Goal: Task Accomplishment & Management: Complete application form

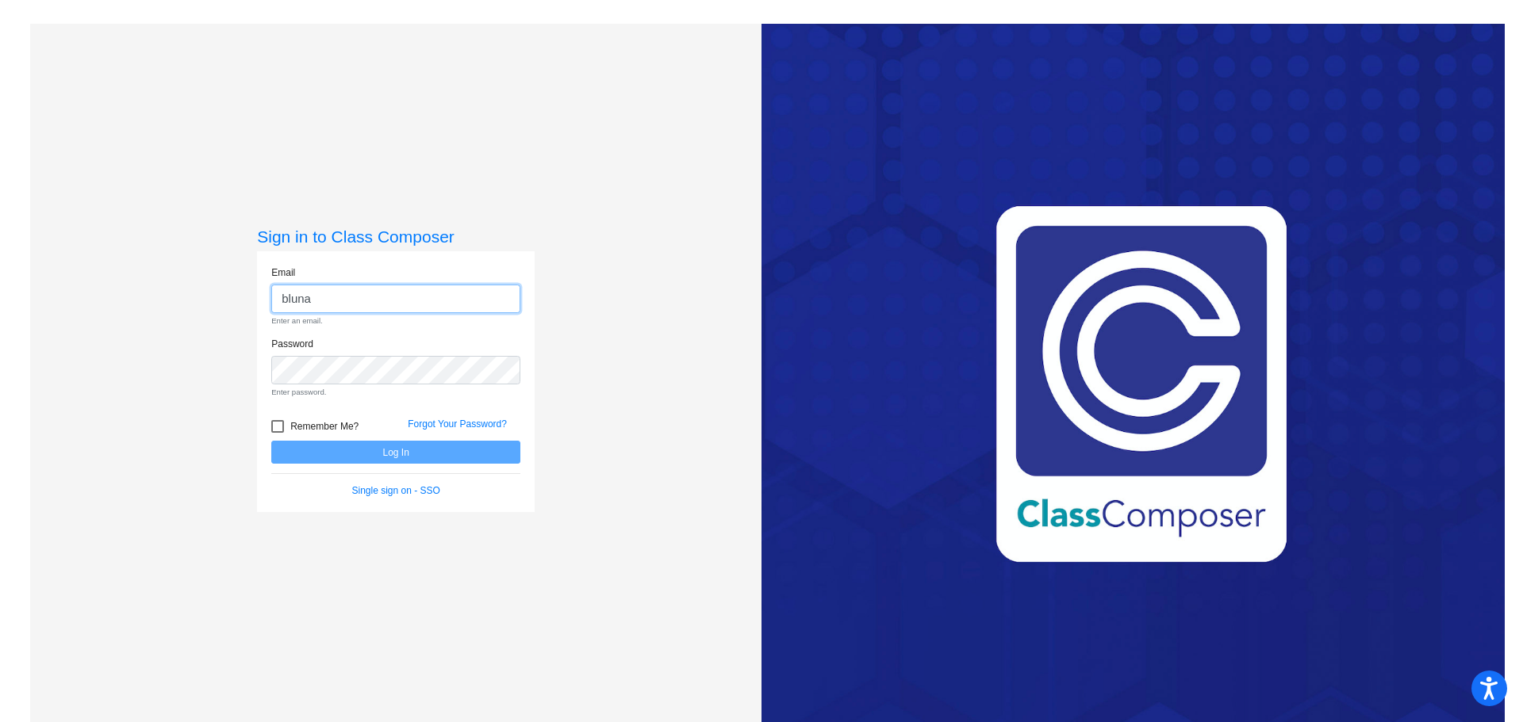
type input "[EMAIL_ADDRESS][DOMAIN_NAME]"
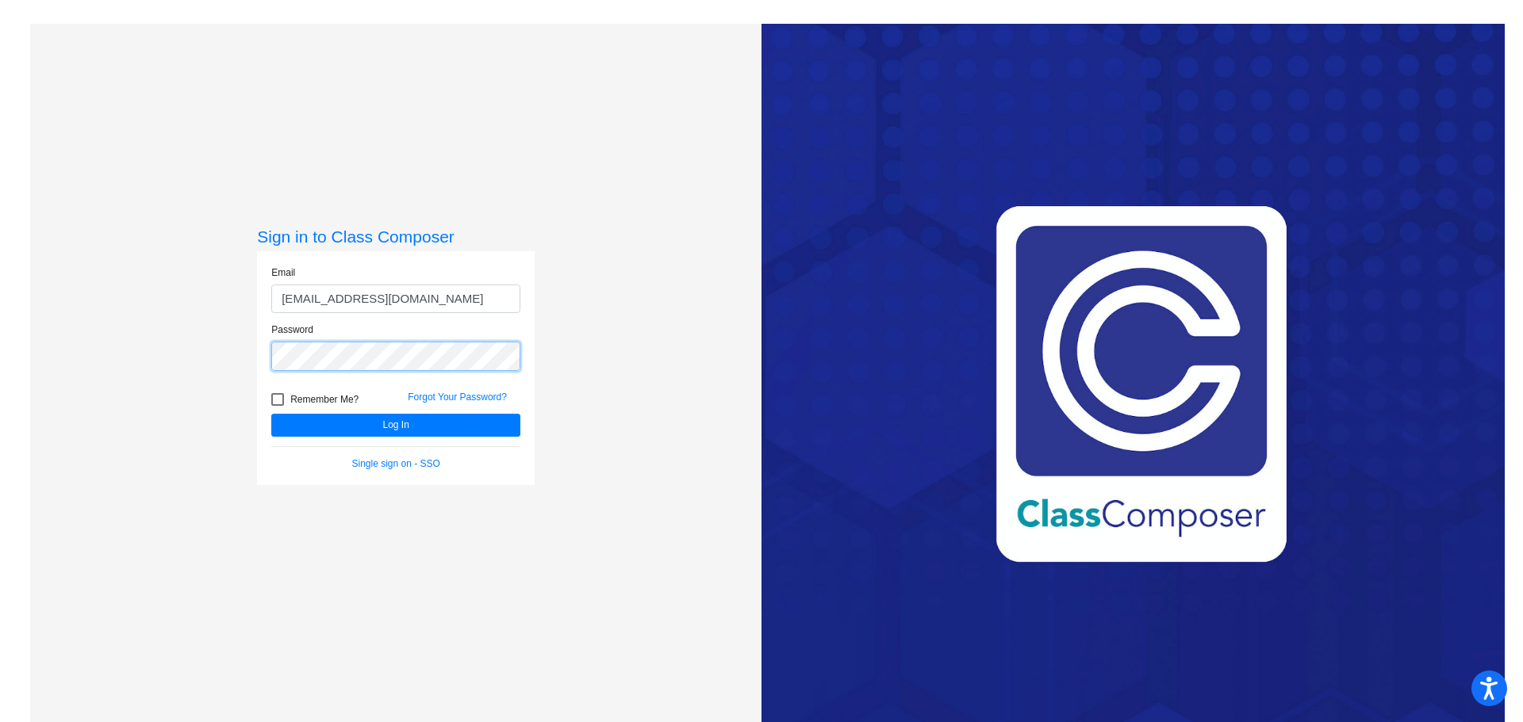
click at [271, 414] on button "Log In" at bounding box center [395, 425] width 249 height 23
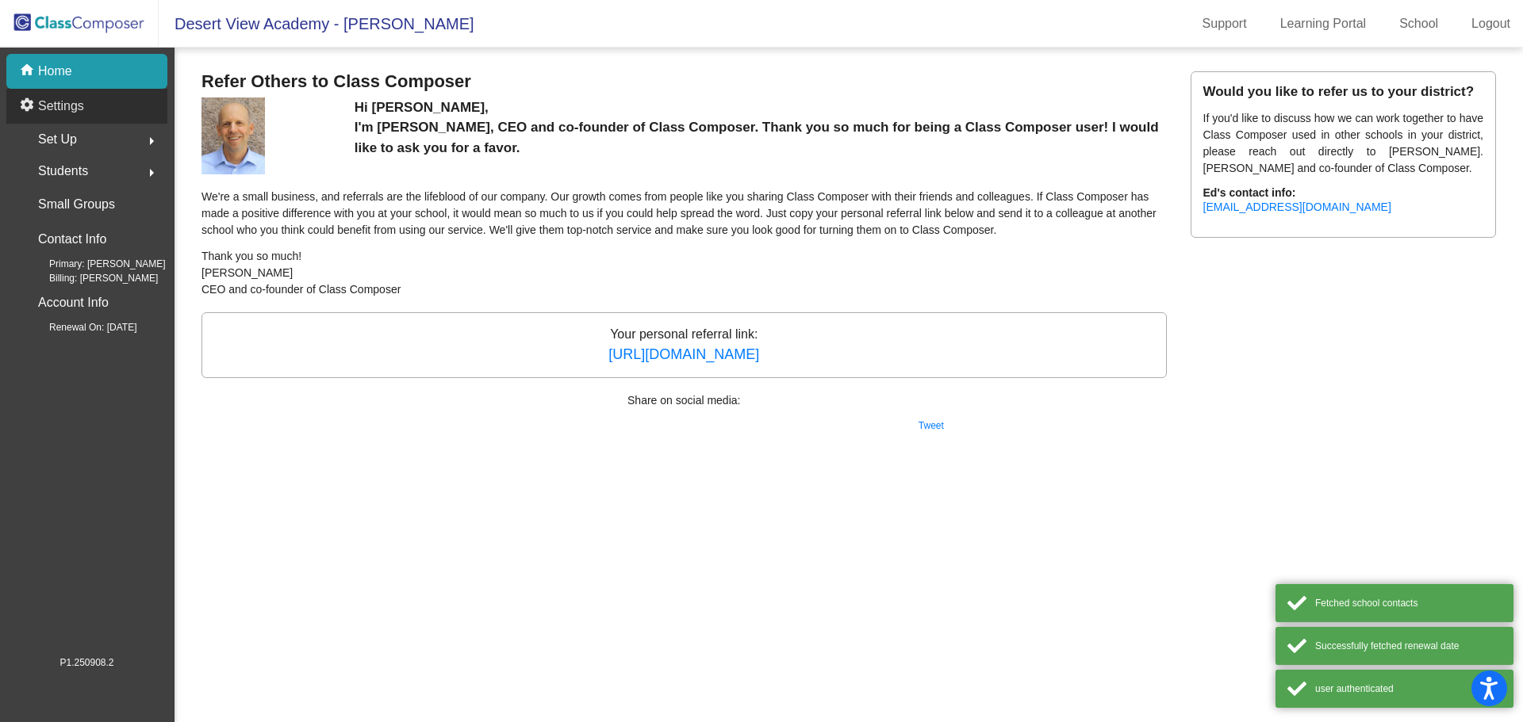
click at [90, 105] on div "settings Settings" at bounding box center [86, 106] width 161 height 35
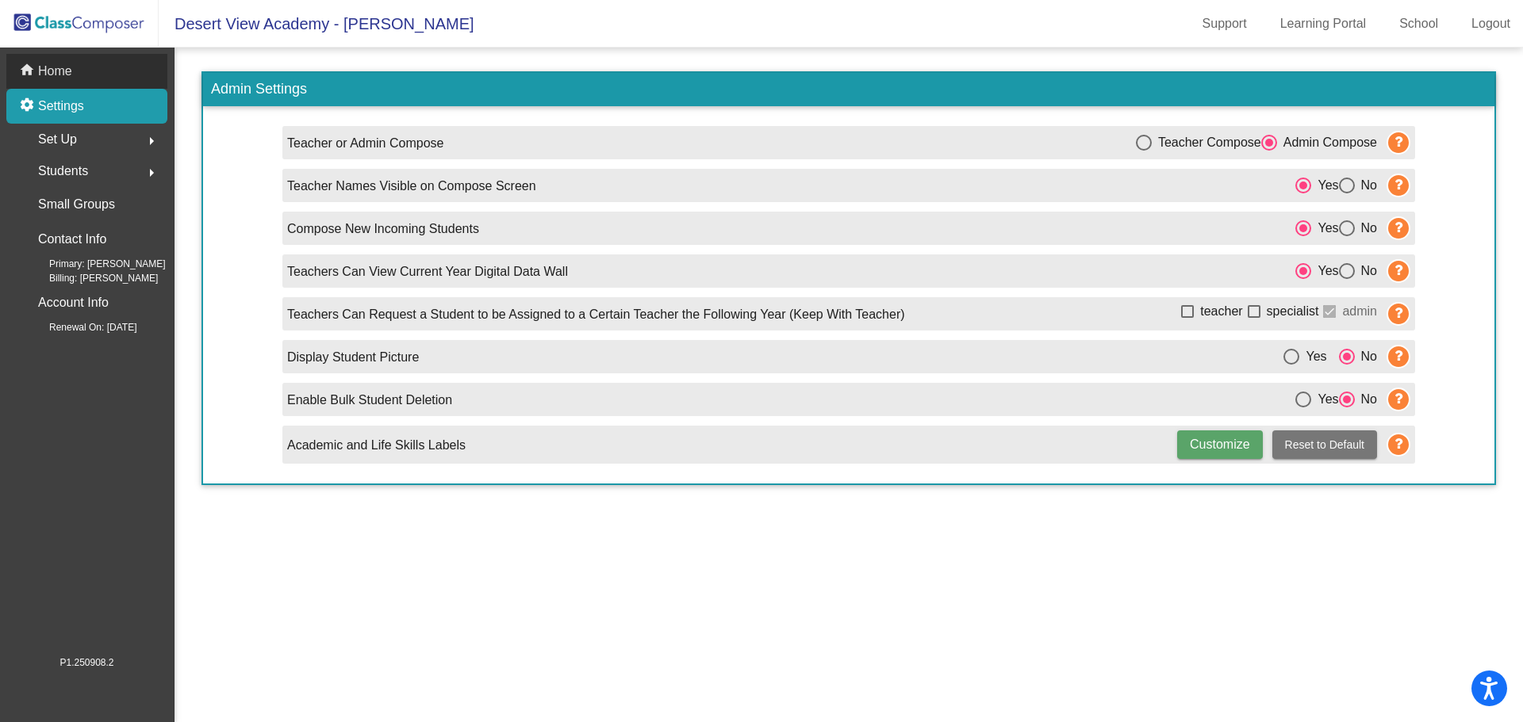
click at [74, 68] on div "home Home" at bounding box center [86, 71] width 161 height 35
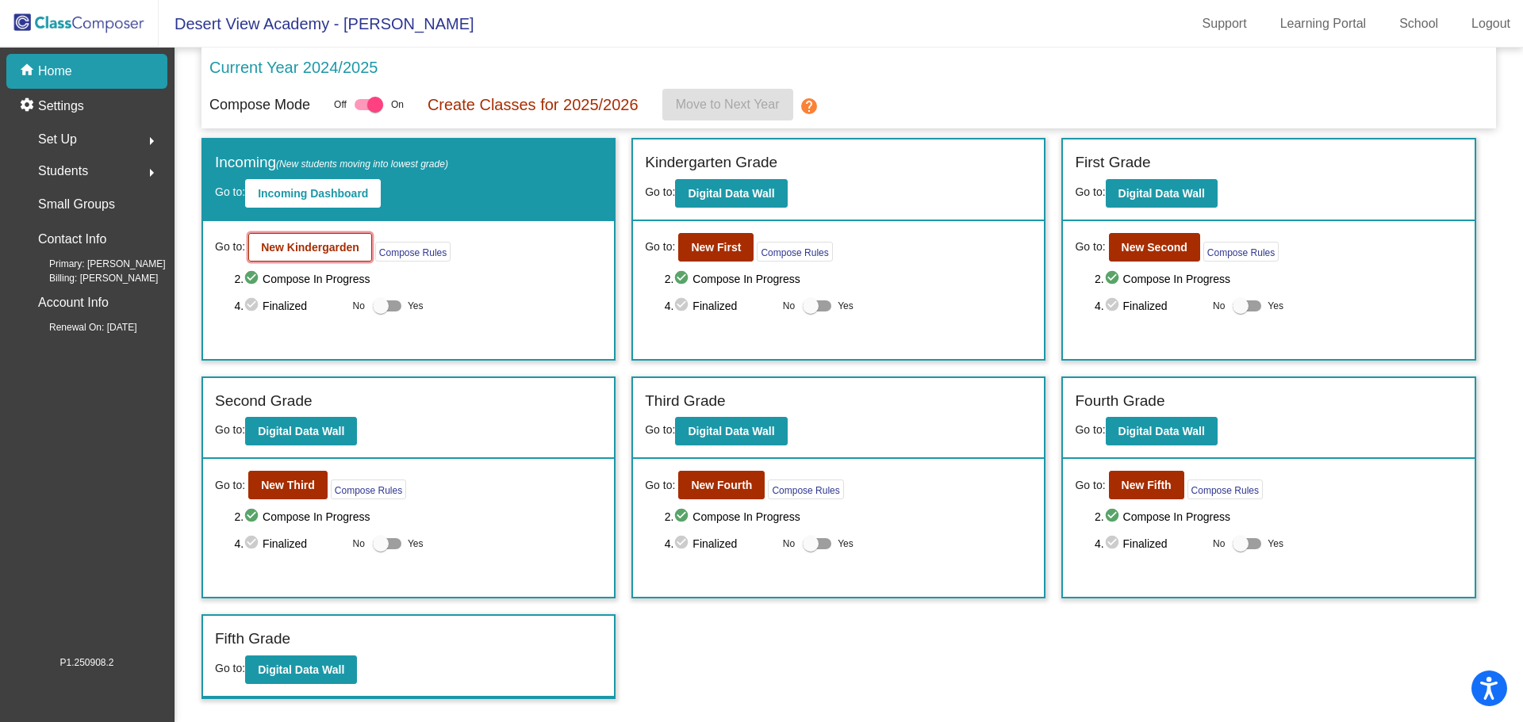
click at [343, 248] on b "New Kindergarden" at bounding box center [310, 247] width 98 height 13
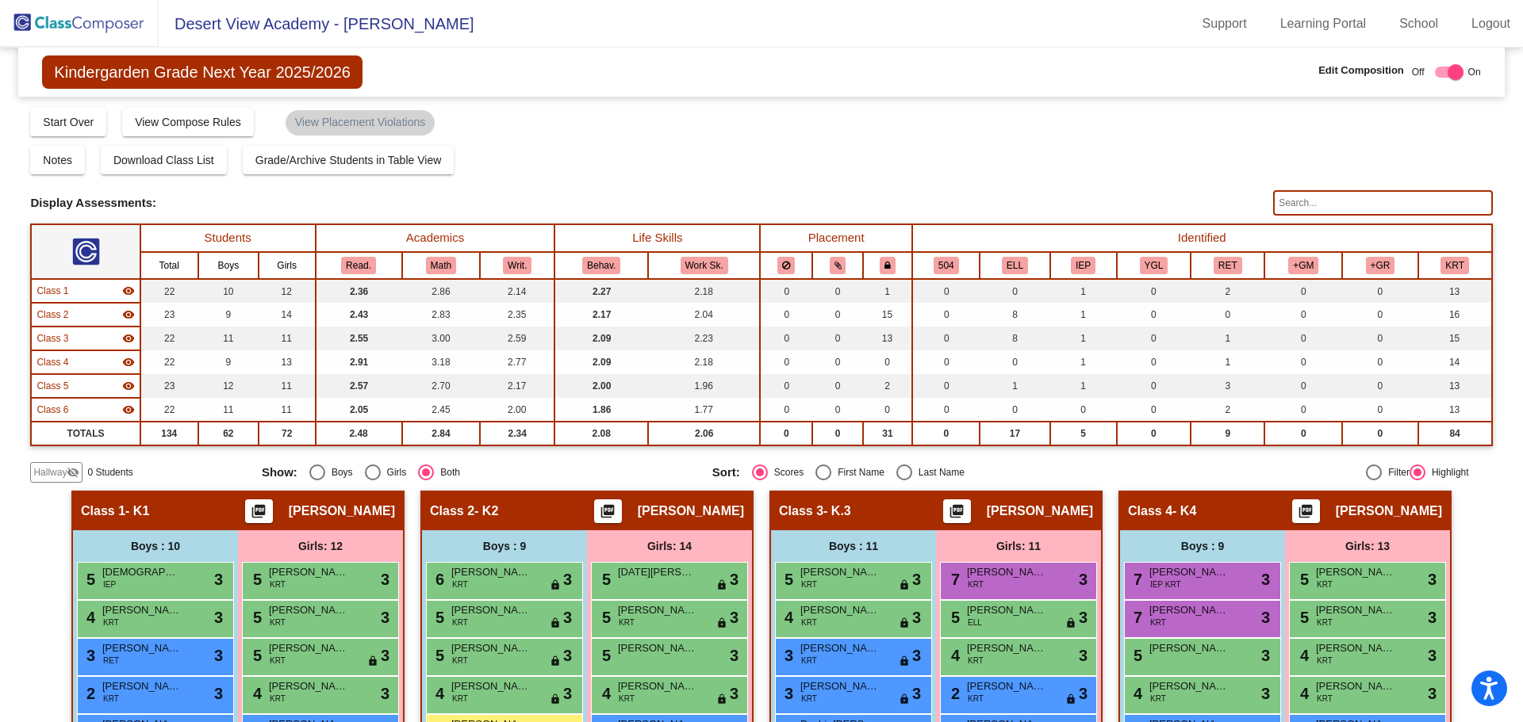
click at [107, 24] on img at bounding box center [79, 23] width 159 height 47
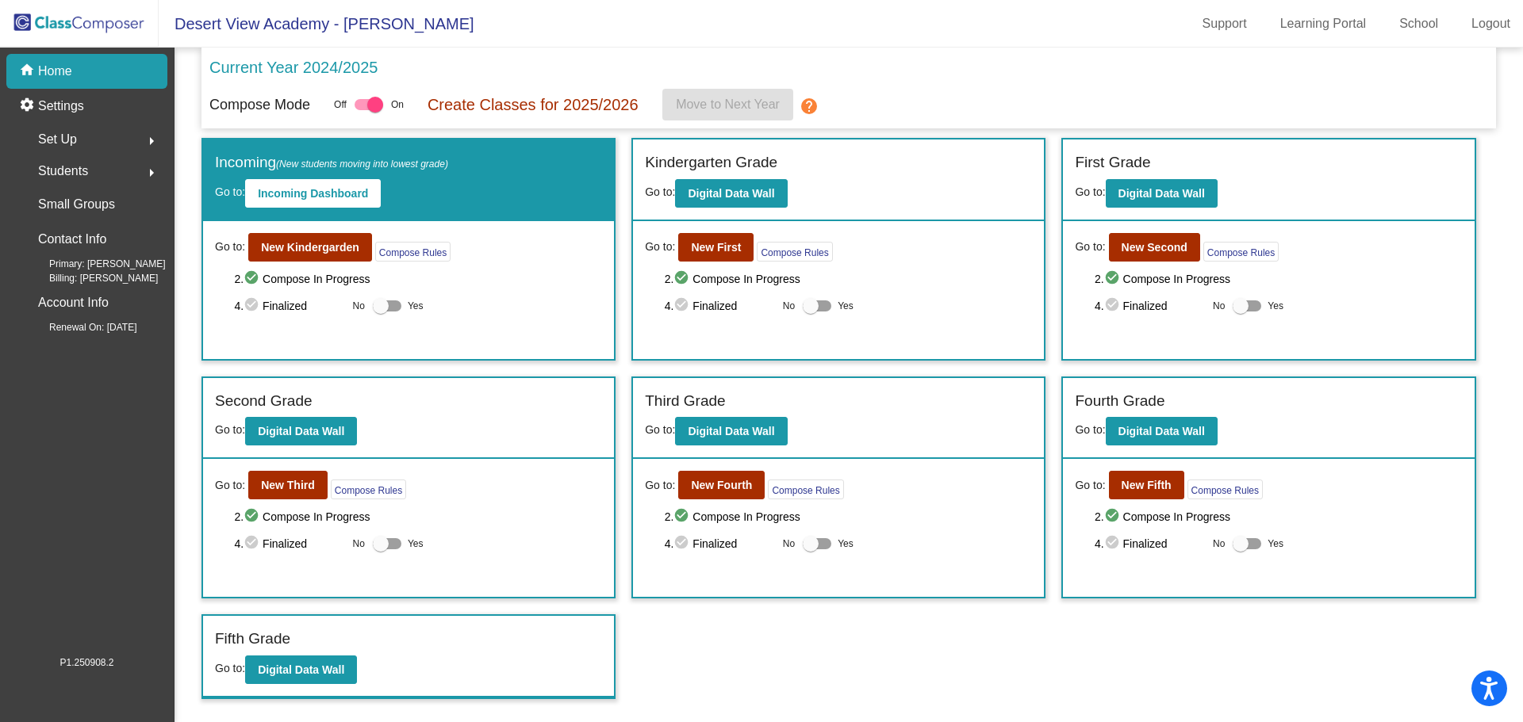
click at [299, 469] on div "Go to: New Third Compose Rules 2. check_circle Compose In Progress 4. check_cir…" at bounding box center [408, 528] width 411 height 138
click at [300, 486] on b "New Third" at bounding box center [288, 485] width 54 height 13
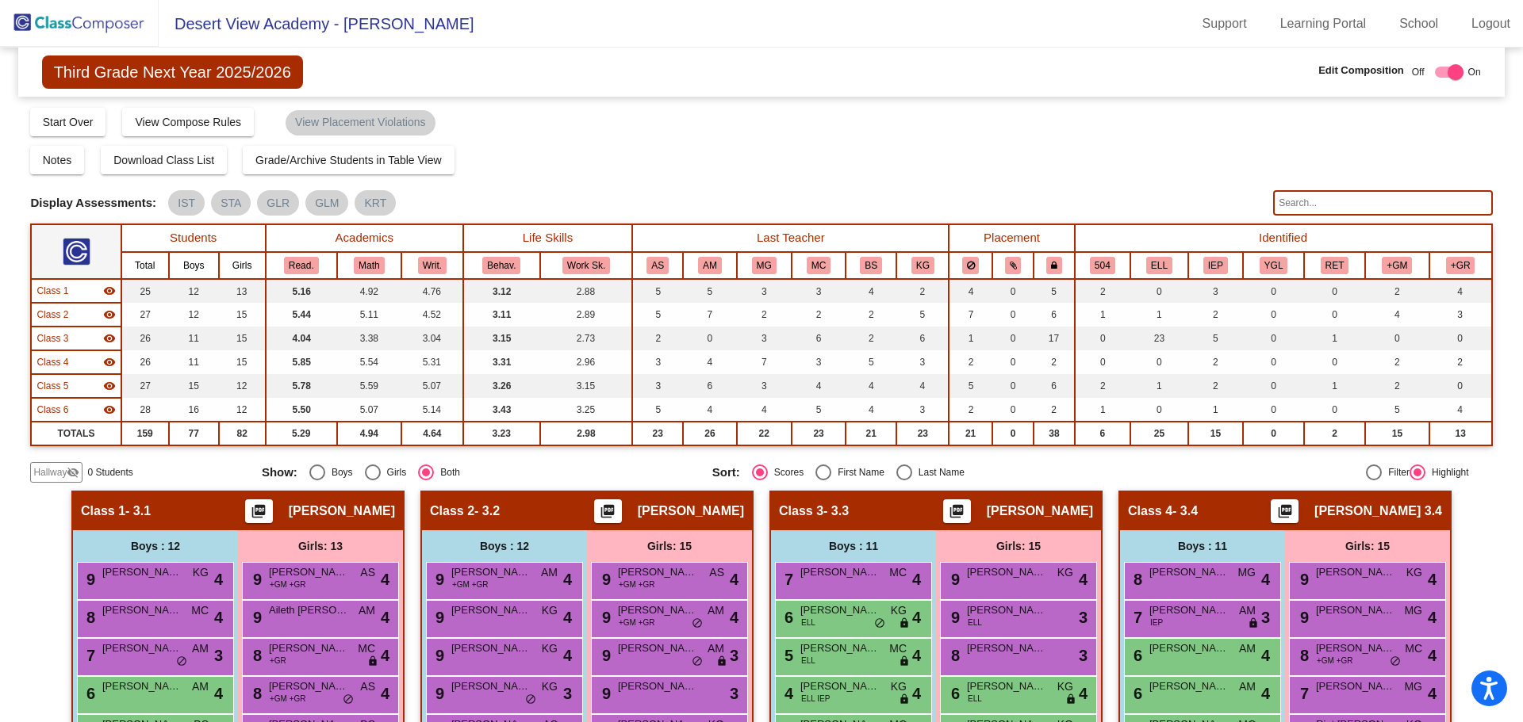
click at [48, 469] on span "Hallway" at bounding box center [49, 473] width 33 height 14
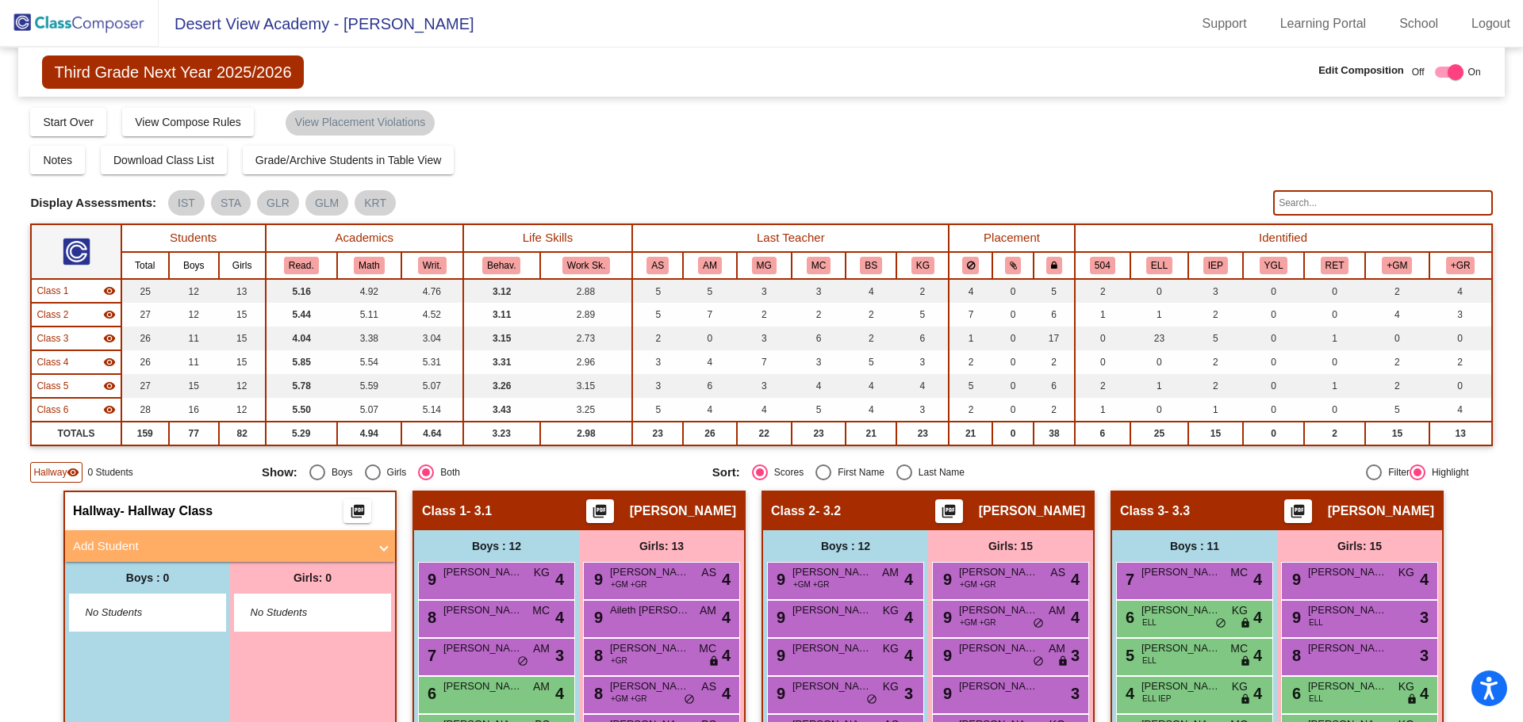
click at [166, 550] on mat-panel-title "Add Student" at bounding box center [220, 547] width 295 height 18
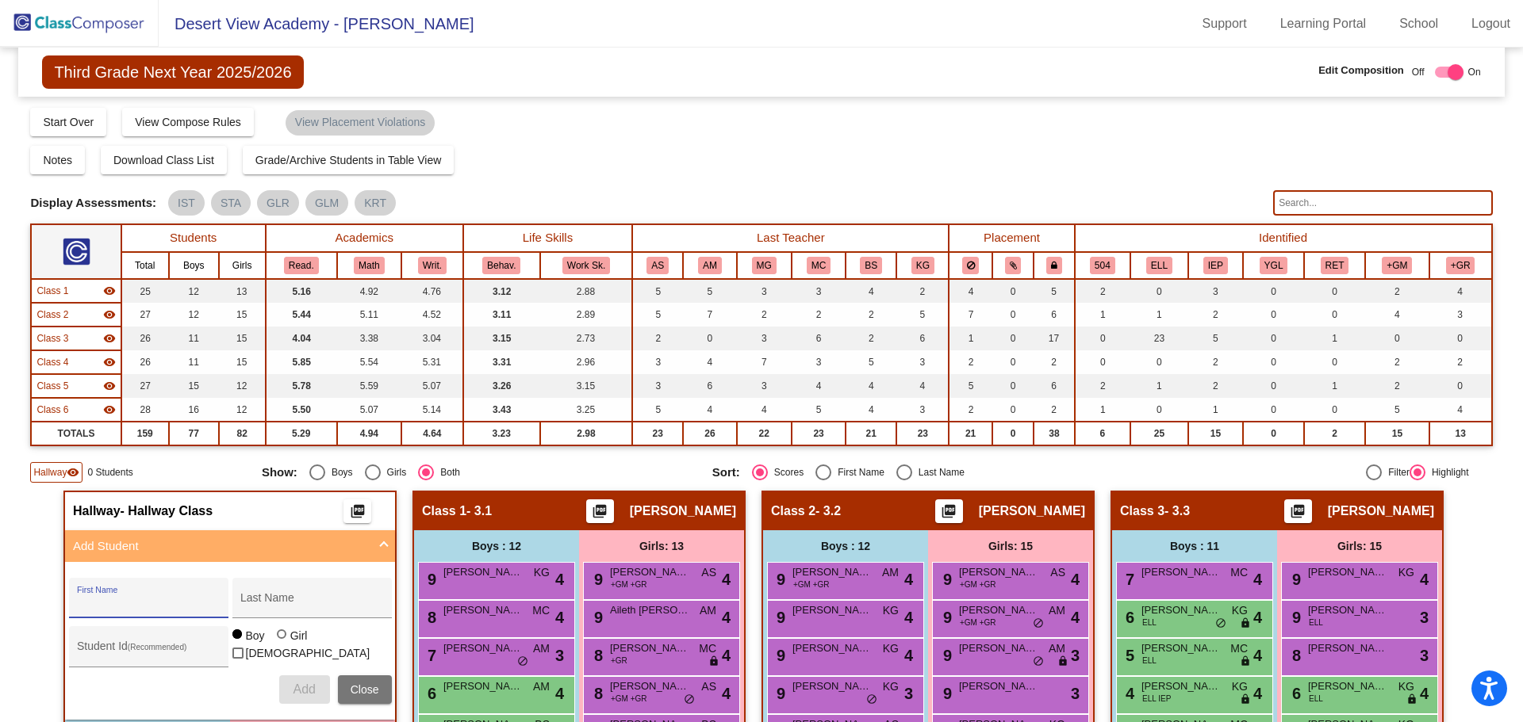
click at [123, 602] on input "First Name" at bounding box center [148, 604] width 143 height 13
type input "Bellanie"
type input "[PERSON_NAME]"
click at [293, 644] on div "Girl" at bounding box center [298, 636] width 18 height 16
click at [283, 643] on input "Girl" at bounding box center [282, 642] width 1 height 1
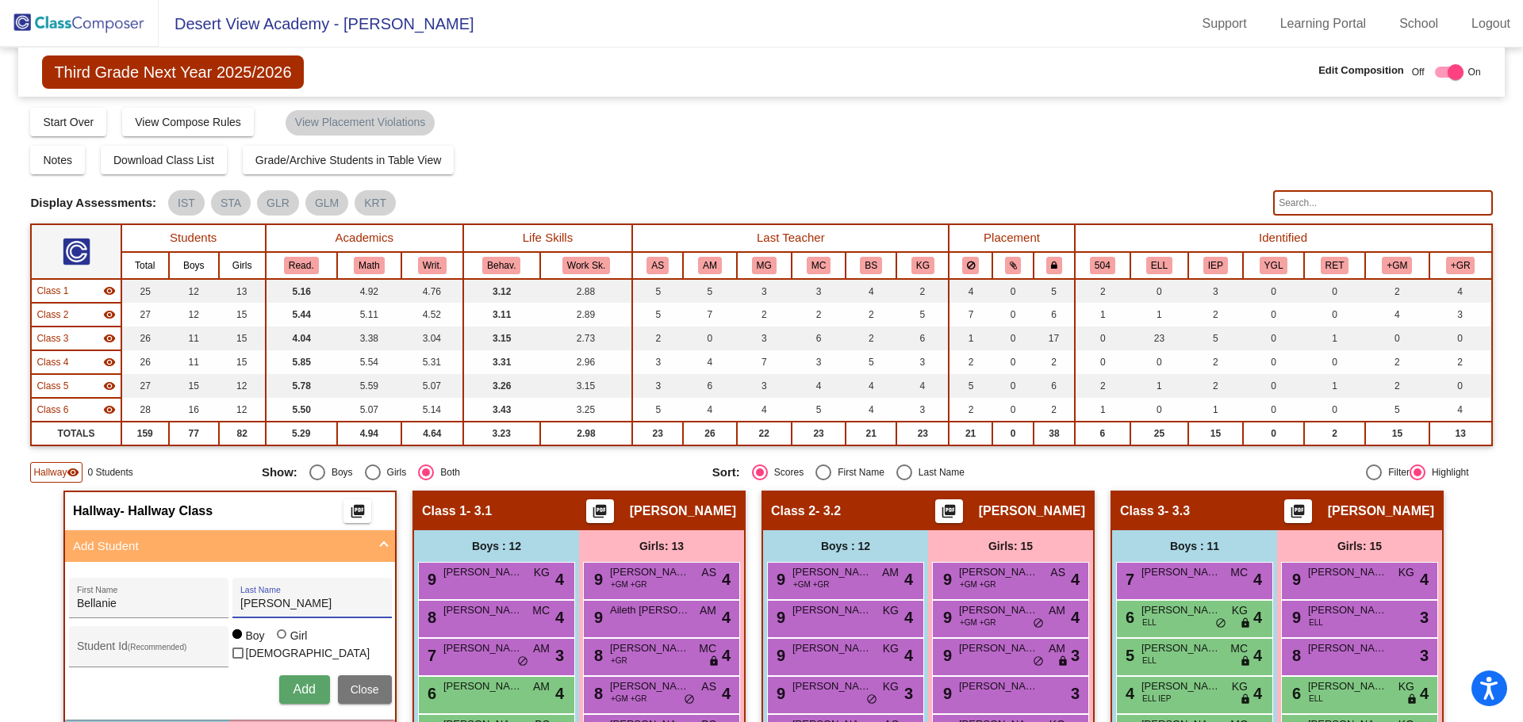
radio input "true"
click at [287, 694] on button "Add" at bounding box center [304, 690] width 51 height 29
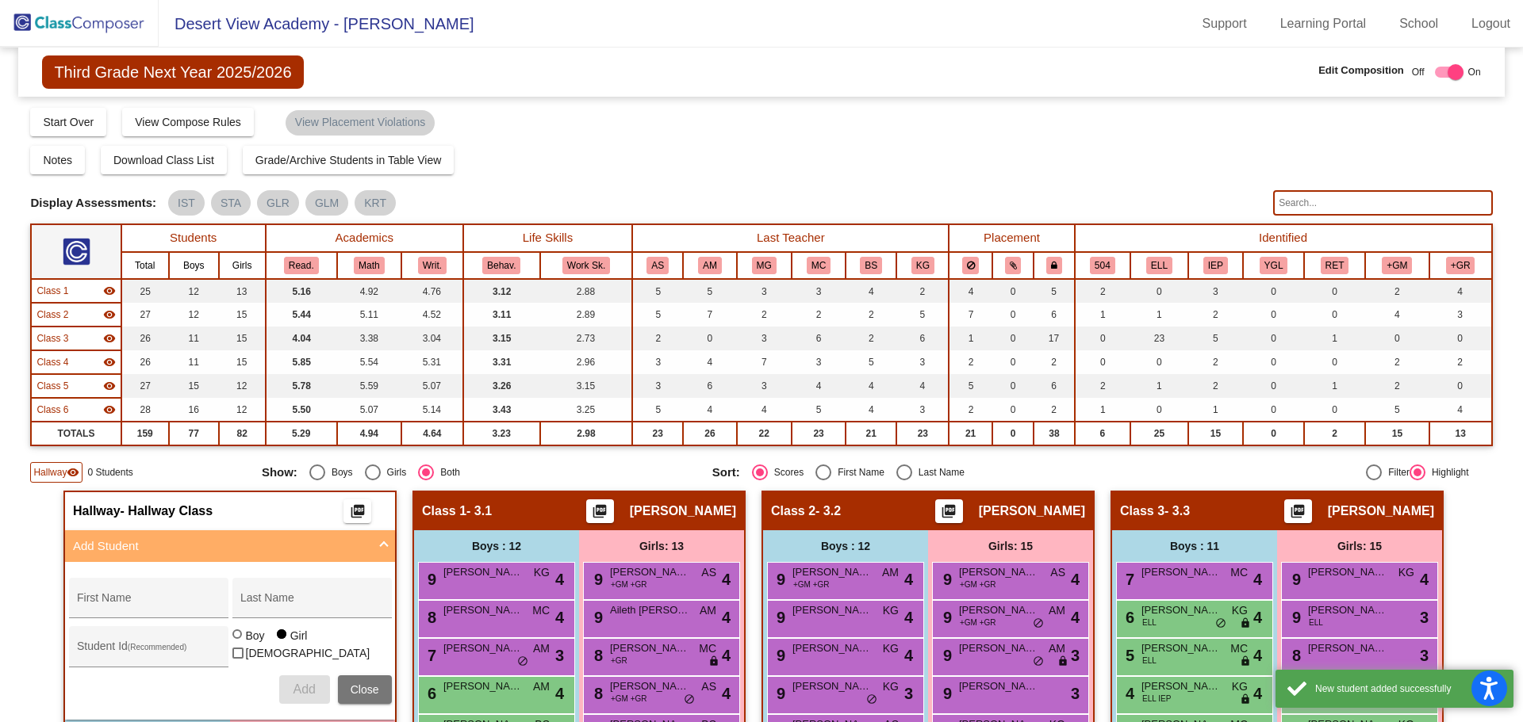
click at [121, 17] on img at bounding box center [79, 23] width 159 height 47
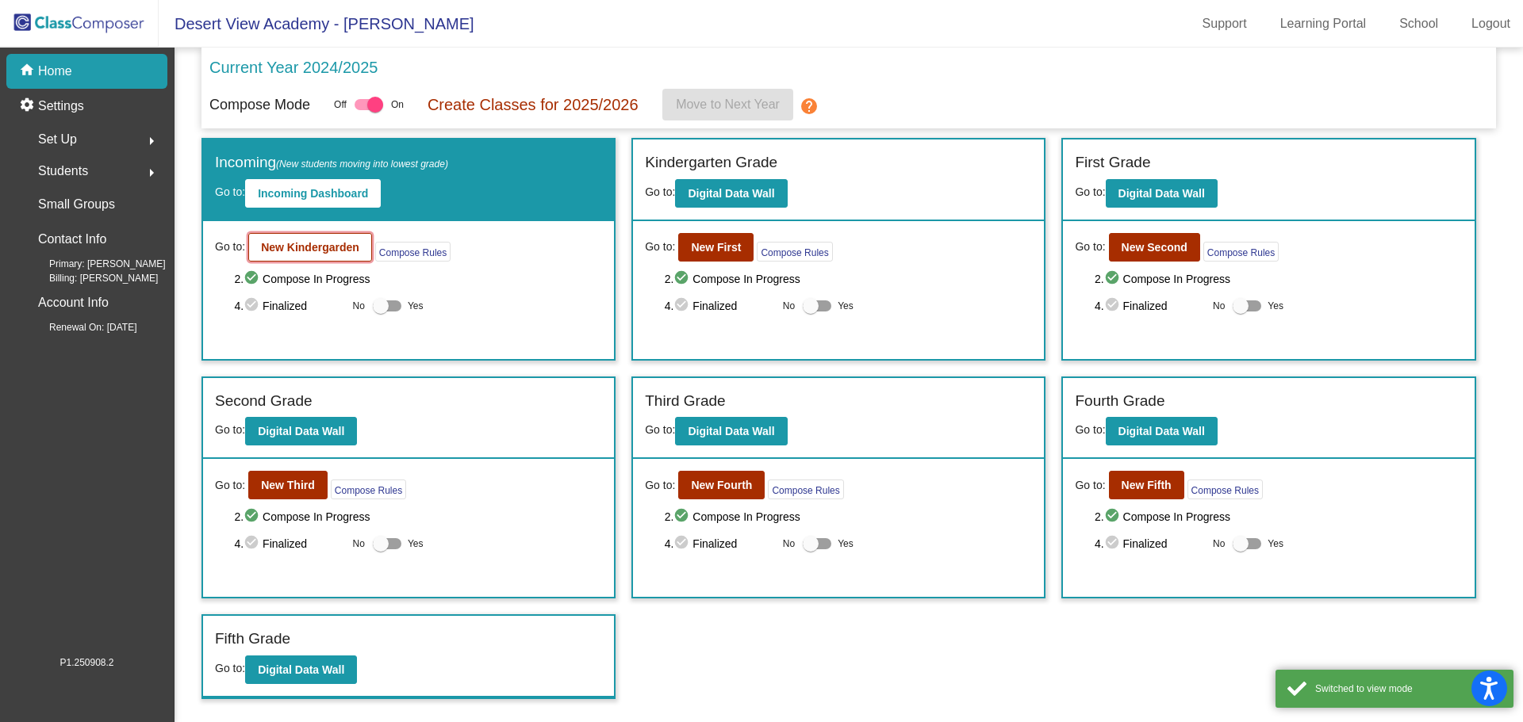
click at [328, 251] on b "New Kindergarden" at bounding box center [310, 247] width 98 height 13
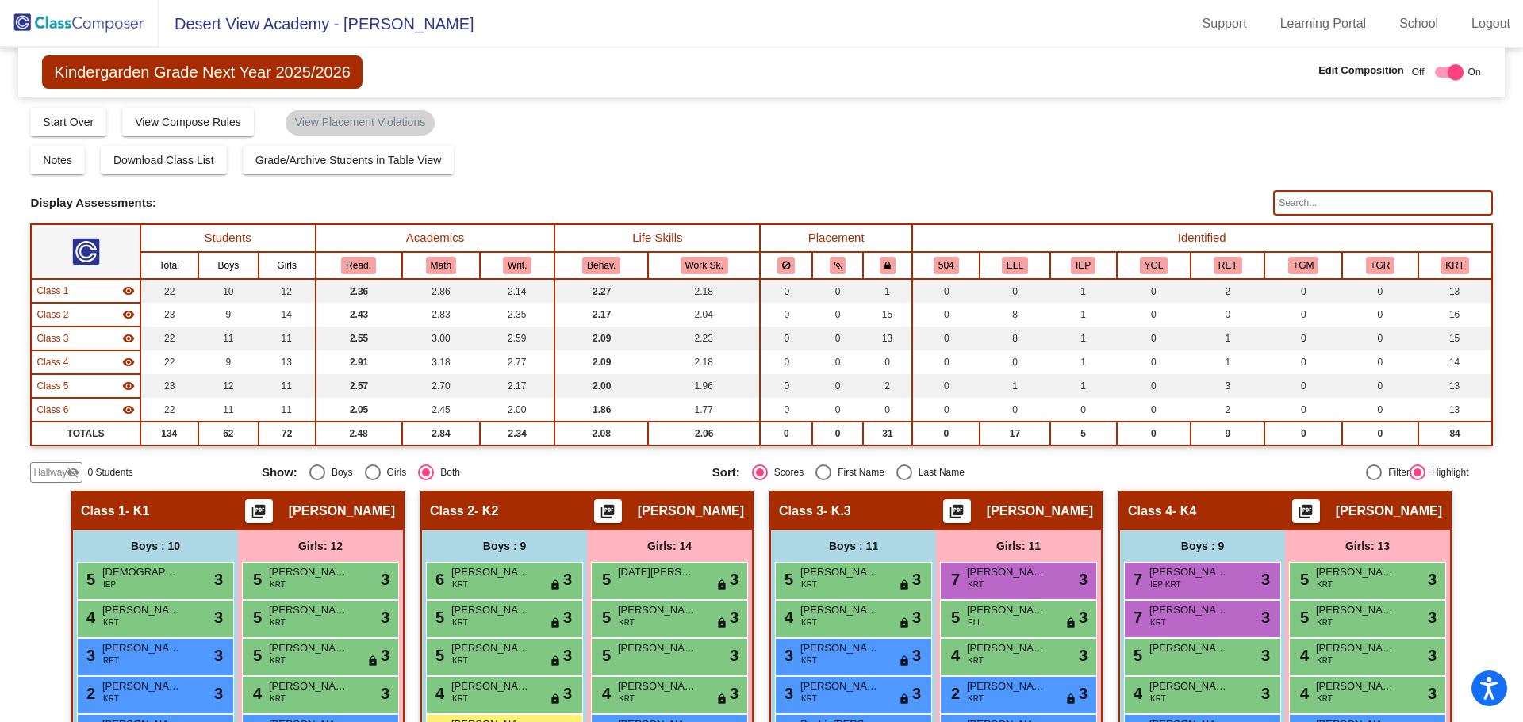
click at [52, 474] on span "Hallway" at bounding box center [49, 473] width 33 height 14
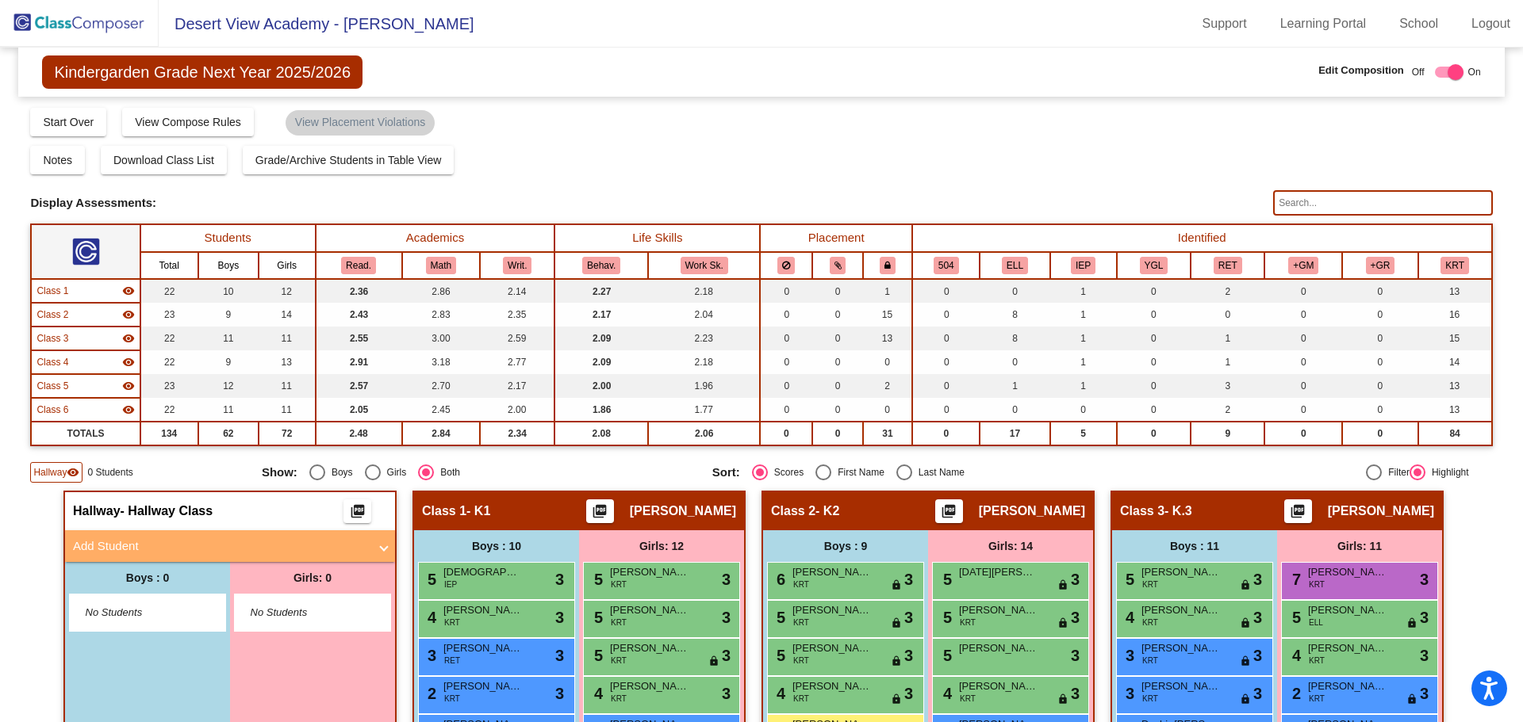
click at [152, 547] on mat-panel-title "Add Student" at bounding box center [220, 547] width 295 height 18
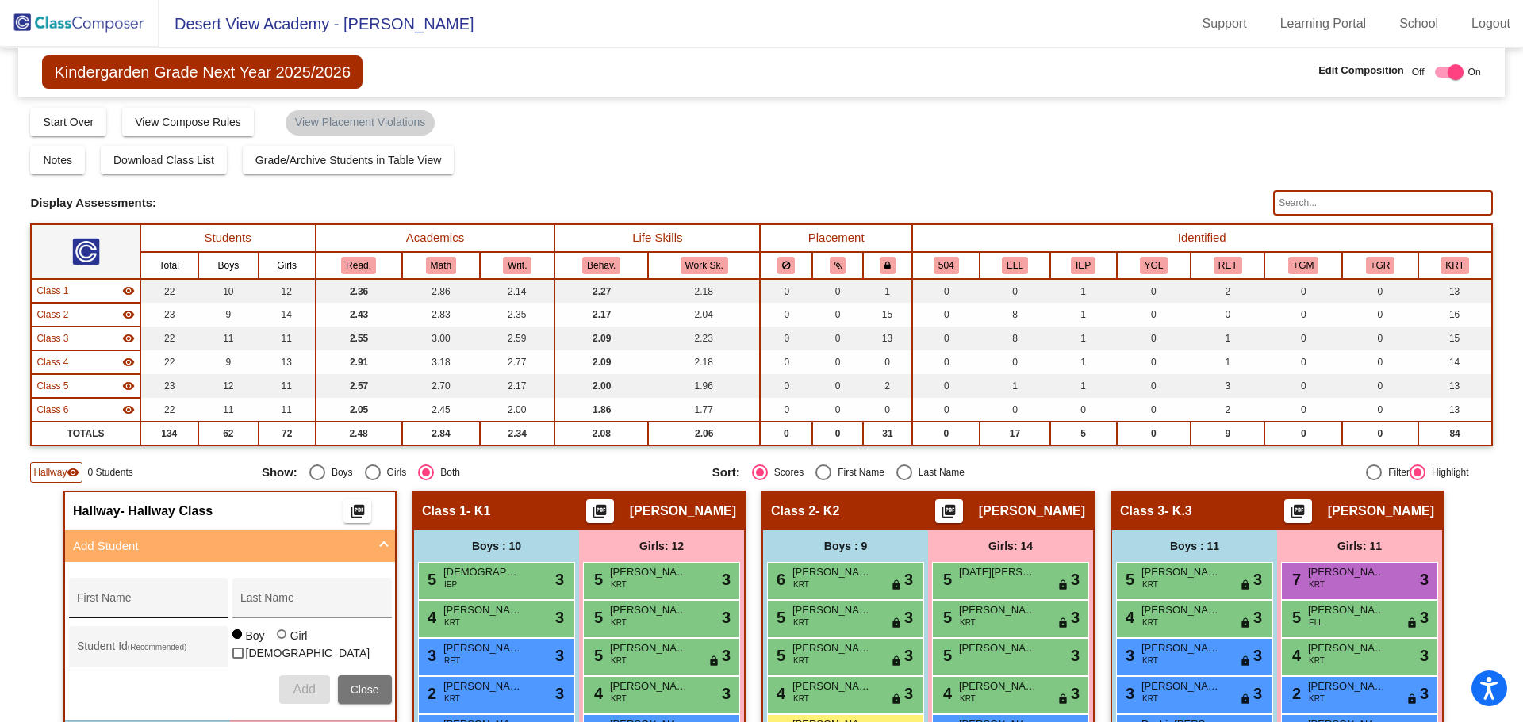
click at [132, 592] on div "First Name" at bounding box center [148, 603] width 143 height 33
type input "[PERSON_NAME]"
click at [289, 644] on div "Girl" at bounding box center [298, 636] width 18 height 16
click at [283, 643] on input "Girl" at bounding box center [282, 642] width 1 height 1
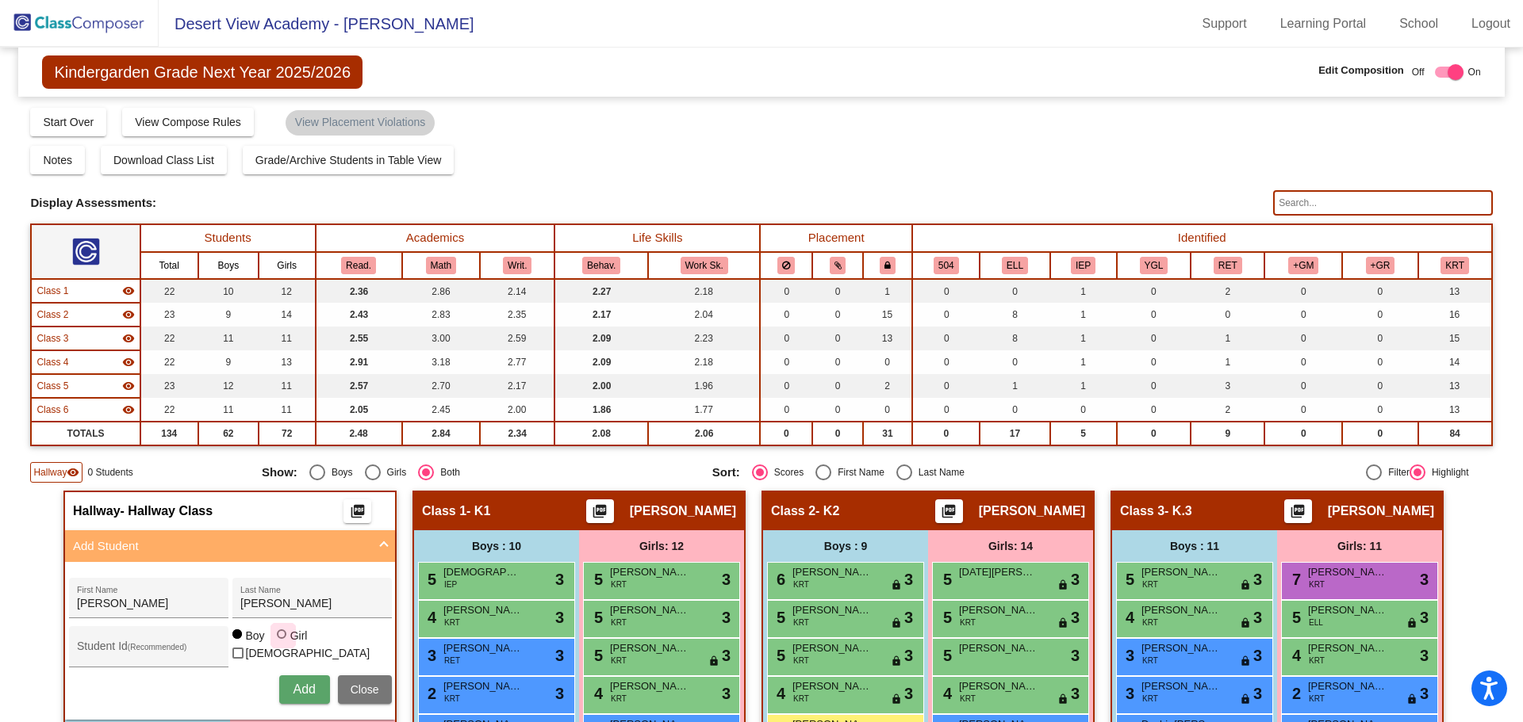
radio input "true"
click at [298, 694] on span "Add" at bounding box center [304, 689] width 22 height 13
click at [101, 25] on img at bounding box center [79, 23] width 159 height 47
